Goal: Task Accomplishment & Management: Manage account settings

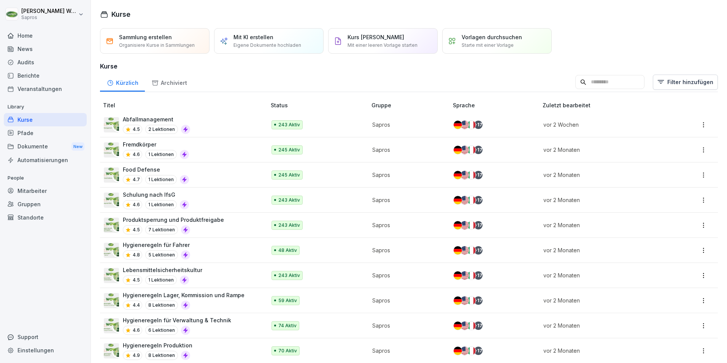
click at [30, 186] on div "Mitarbeiter" at bounding box center [45, 190] width 83 height 13
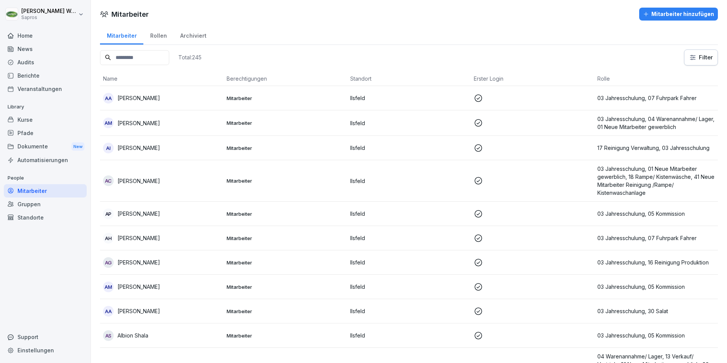
click at [125, 55] on input at bounding box center [134, 57] width 69 height 15
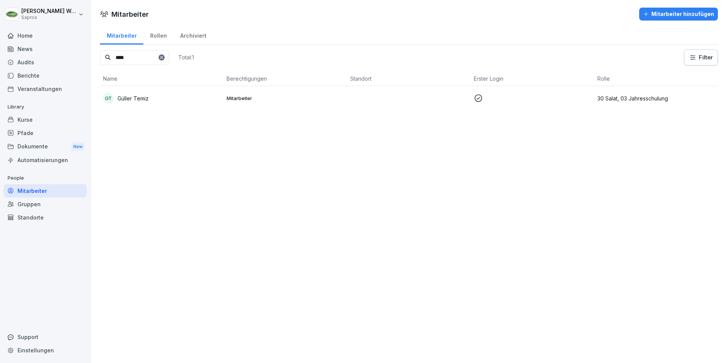
click at [134, 94] on div "GT Güller Temiz" at bounding box center [162, 98] width 118 height 11
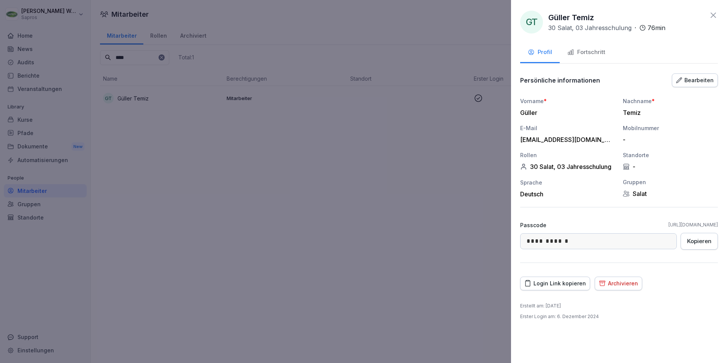
click at [568, 285] on div "Login Link kopieren" at bounding box center [555, 283] width 62 height 8
click at [515, 242] on div "**********" at bounding box center [619, 181] width 216 height 363
click at [711, 14] on icon at bounding box center [713, 15] width 9 height 9
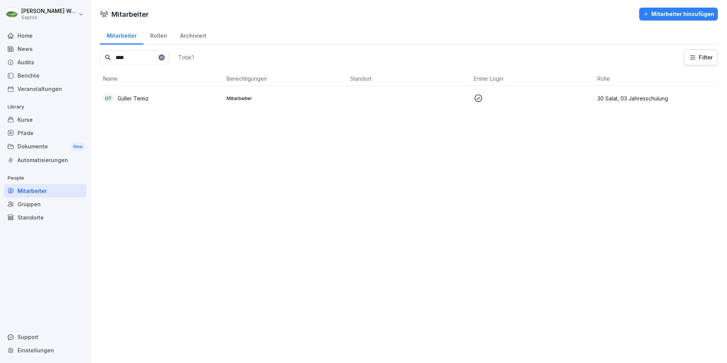
drag, startPoint x: 94, startPoint y: 60, endPoint x: 62, endPoint y: 58, distance: 32.0
click at [59, 58] on div "[PERSON_NAME] Sapros Home News Audits Berichte Veranstaltungen Library Kurse Pf…" at bounding box center [363, 181] width 727 height 363
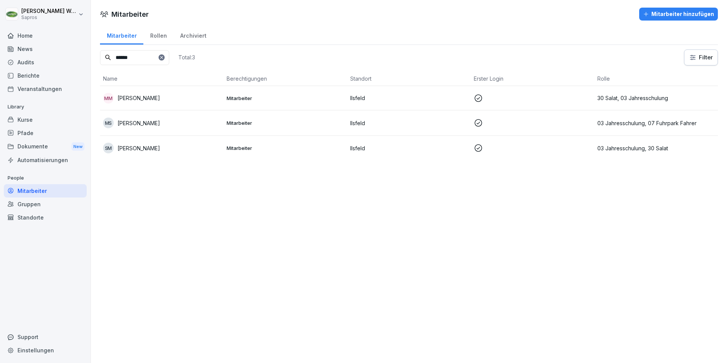
click at [132, 98] on p "[PERSON_NAME]" at bounding box center [139, 98] width 43 height 8
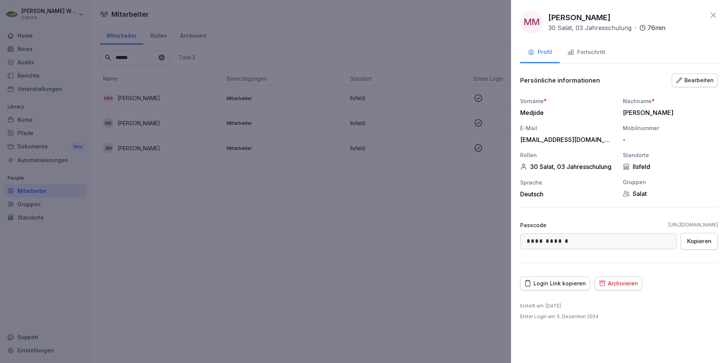
click at [508, 239] on body "**********" at bounding box center [363, 181] width 727 height 363
click at [716, 17] on icon at bounding box center [713, 15] width 9 height 9
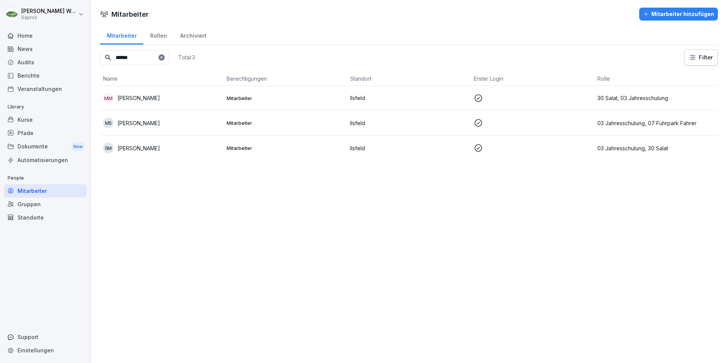
drag, startPoint x: 147, startPoint y: 58, endPoint x: 70, endPoint y: 50, distance: 77.6
click at [70, 50] on div "[PERSON_NAME] Sapros Home News Audits Berichte Veranstaltungen Library Kurse Pf…" at bounding box center [363, 181] width 727 height 363
click at [142, 94] on div "PR [PERSON_NAME]" at bounding box center [162, 98] width 118 height 11
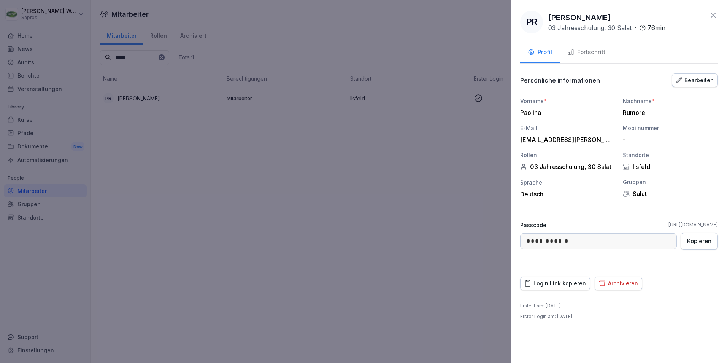
drag, startPoint x: 443, startPoint y: 313, endPoint x: 574, endPoint y: 289, distance: 133.7
click at [444, 313] on div at bounding box center [363, 181] width 727 height 363
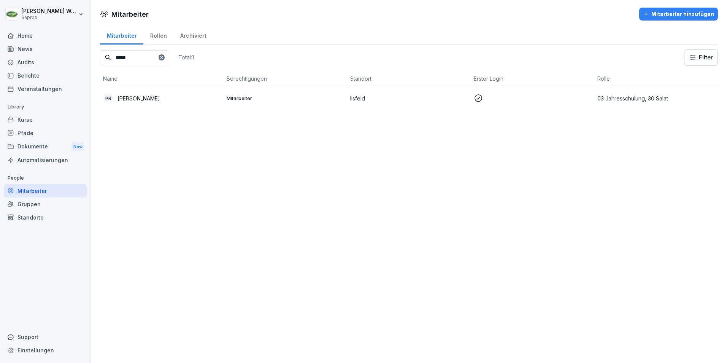
click at [151, 94] on div "PR [PERSON_NAME]" at bounding box center [162, 98] width 118 height 11
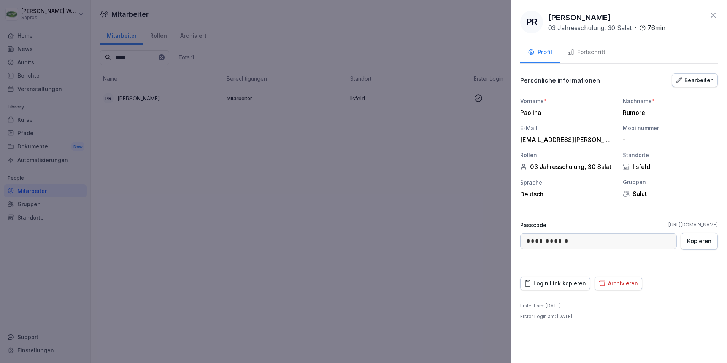
click at [482, 243] on body "**********" at bounding box center [363, 181] width 727 height 363
drag, startPoint x: 711, startPoint y: 13, endPoint x: 565, endPoint y: 33, distance: 147.8
click at [711, 13] on icon at bounding box center [713, 15] width 5 height 5
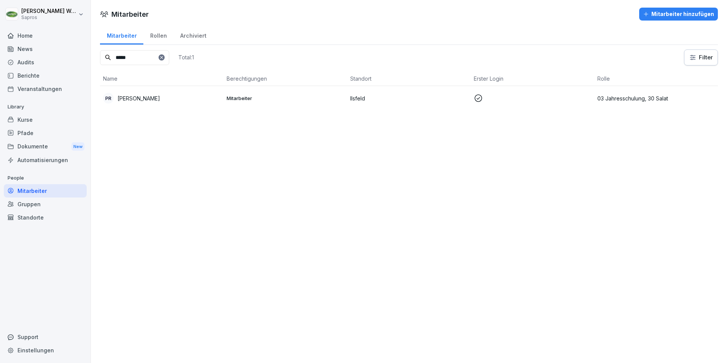
drag, startPoint x: 60, startPoint y: 57, endPoint x: 53, endPoint y: 57, distance: 7.6
click at [53, 57] on div "[PERSON_NAME] Sapros Home News Audits Berichte Veranstaltungen Library Kurse Pf…" at bounding box center [363, 181] width 727 height 363
type input "****"
click at [609, 97] on p "03 Jahresschulung, 01 Neue Mitarbeiter gewerblich, 30 Salat" at bounding box center [656, 99] width 118 height 16
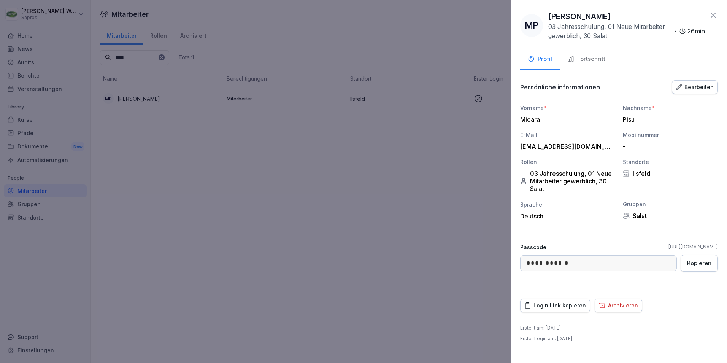
click at [578, 272] on div "**********" at bounding box center [619, 264] width 198 height 42
click at [715, 12] on icon at bounding box center [713, 15] width 9 height 9
